Goal: Task Accomplishment & Management: Manage account settings

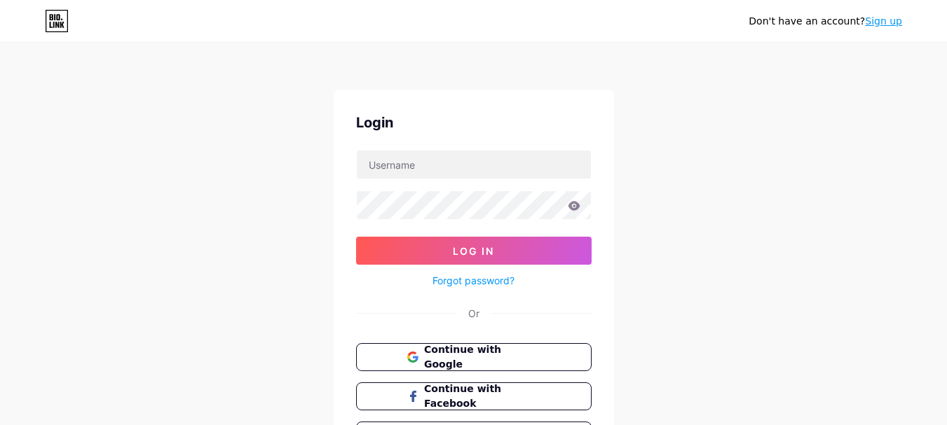
click at [893, 20] on link "Sign up" at bounding box center [883, 20] width 37 height 11
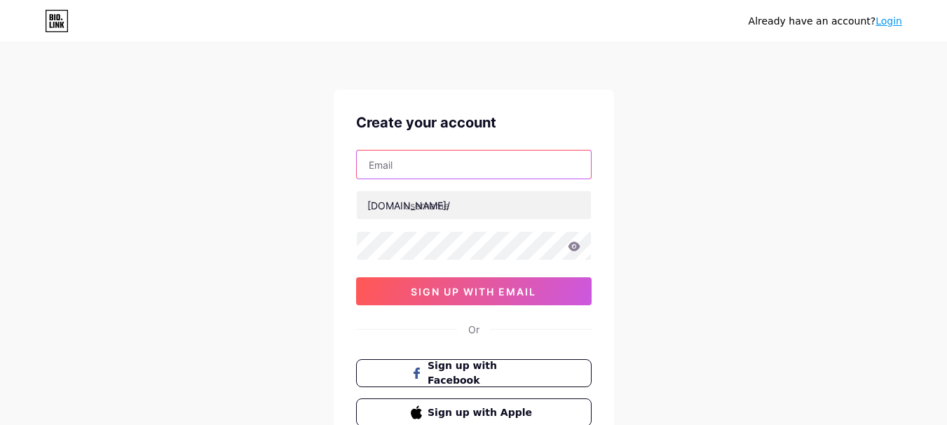
click at [422, 160] on input "text" at bounding box center [474, 165] width 234 height 28
paste input "[EMAIL_ADDRESS][DOMAIN_NAME]"
type input "[EMAIL_ADDRESS][DOMAIN_NAME]"
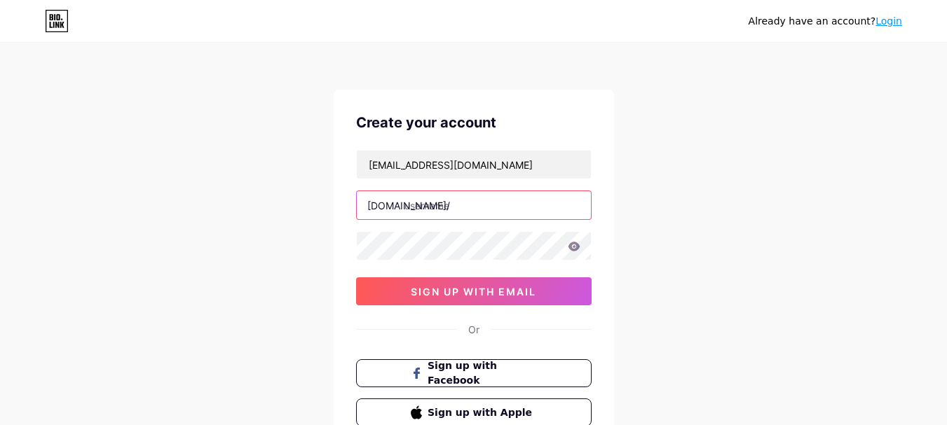
click at [449, 205] on input "text" at bounding box center [474, 205] width 234 height 28
paste input "10twentyfive"
type input "10twentyfive"
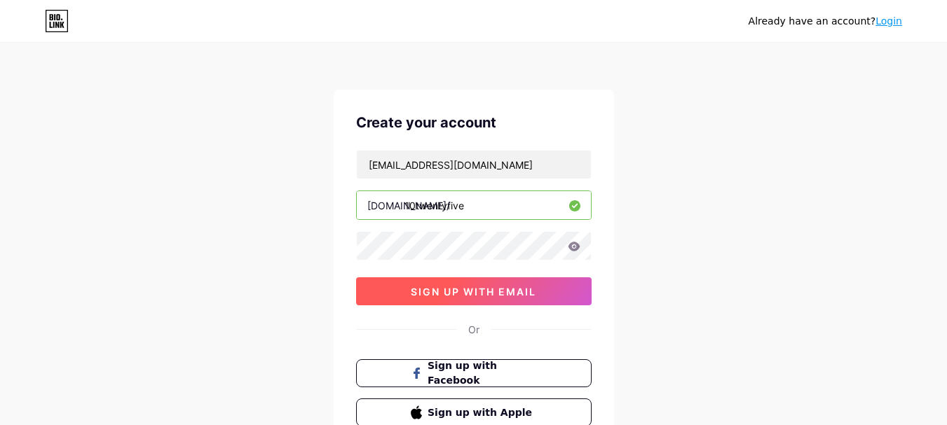
click at [400, 284] on button "sign up with email" at bounding box center [473, 291] width 235 height 28
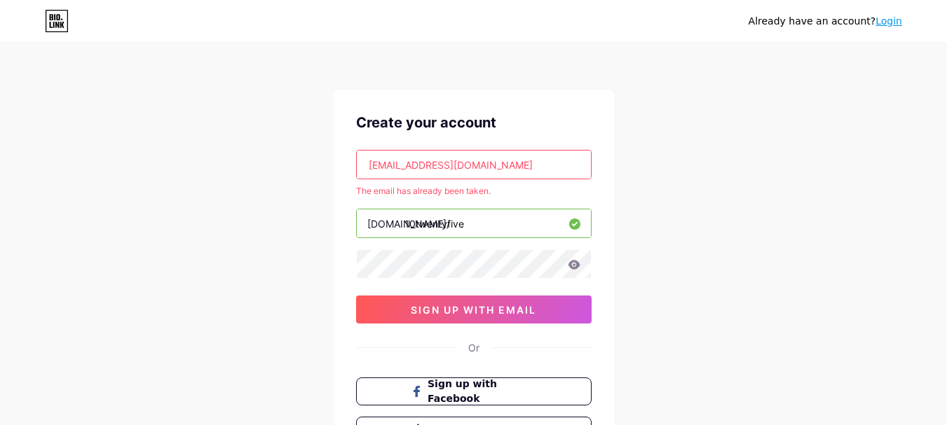
click at [884, 25] on link "Login" at bounding box center [888, 20] width 27 height 11
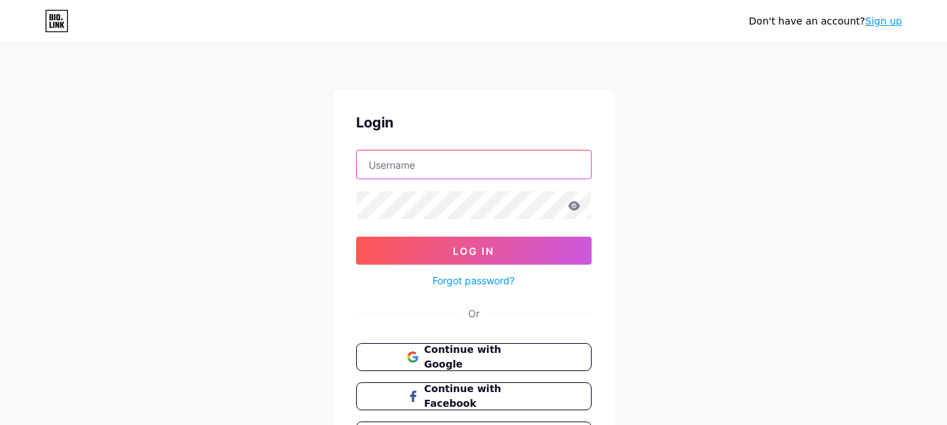
click at [430, 169] on input "text" at bounding box center [474, 165] width 234 height 28
paste input "10twentyfive"
type input "10twentyfive"
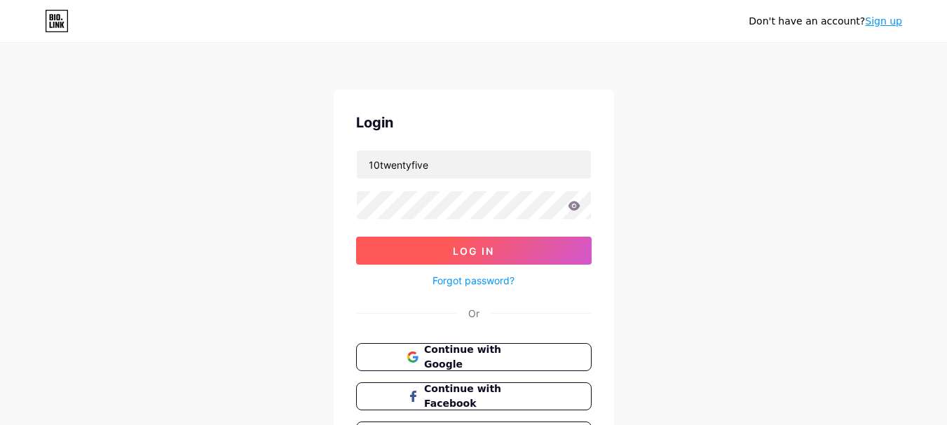
click at [397, 244] on button "Log In" at bounding box center [473, 251] width 235 height 28
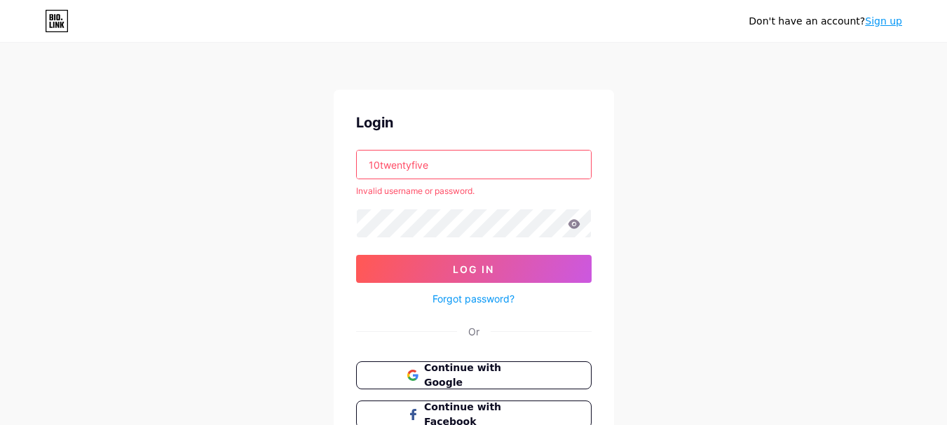
click at [462, 299] on link "Forgot password?" at bounding box center [473, 299] width 82 height 15
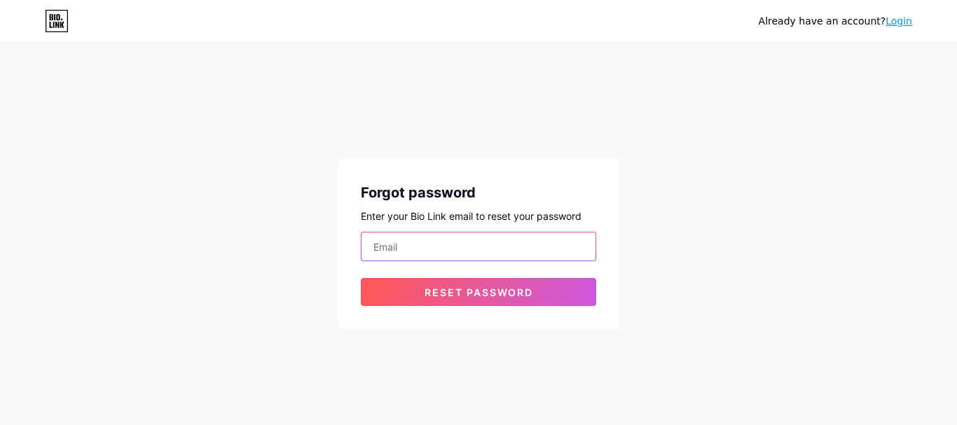
click at [416, 245] on input "email" at bounding box center [479, 247] width 234 height 28
paste input "[EMAIL_ADDRESS][DOMAIN_NAME]"
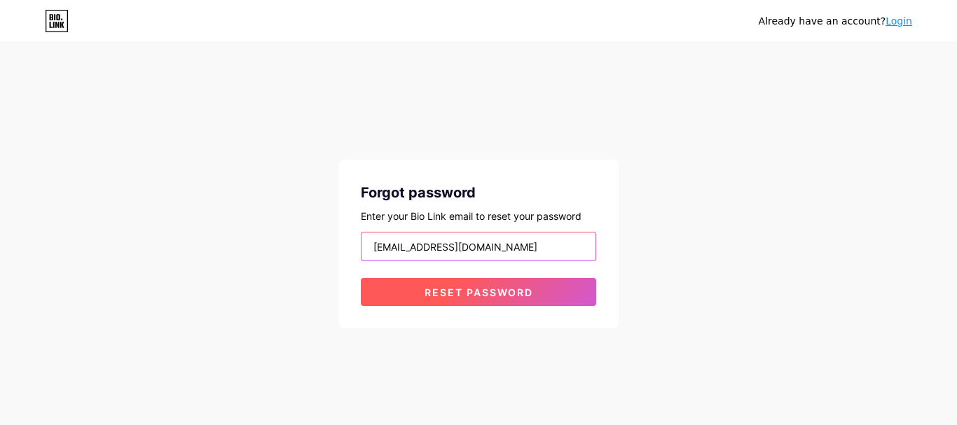
type input "[EMAIL_ADDRESS][DOMAIN_NAME]"
click at [463, 294] on span "Reset password" at bounding box center [479, 293] width 109 height 12
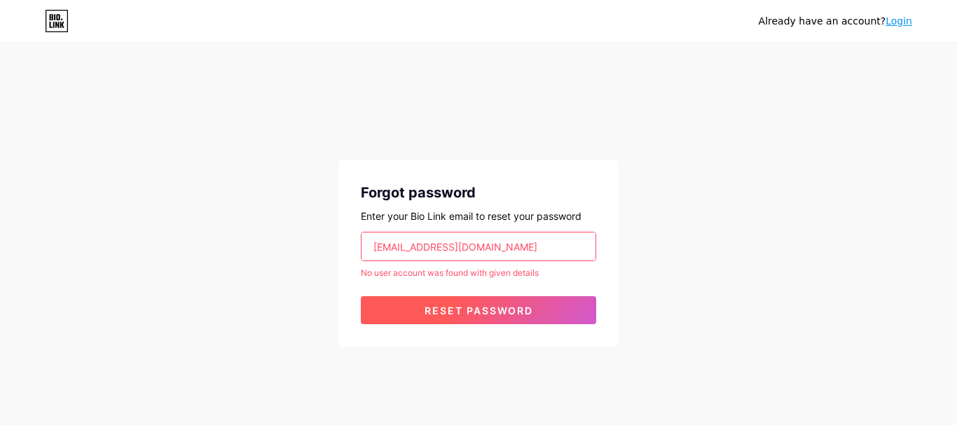
click at [488, 310] on span "Reset password" at bounding box center [479, 311] width 109 height 12
